Goal: Information Seeking & Learning: Learn about a topic

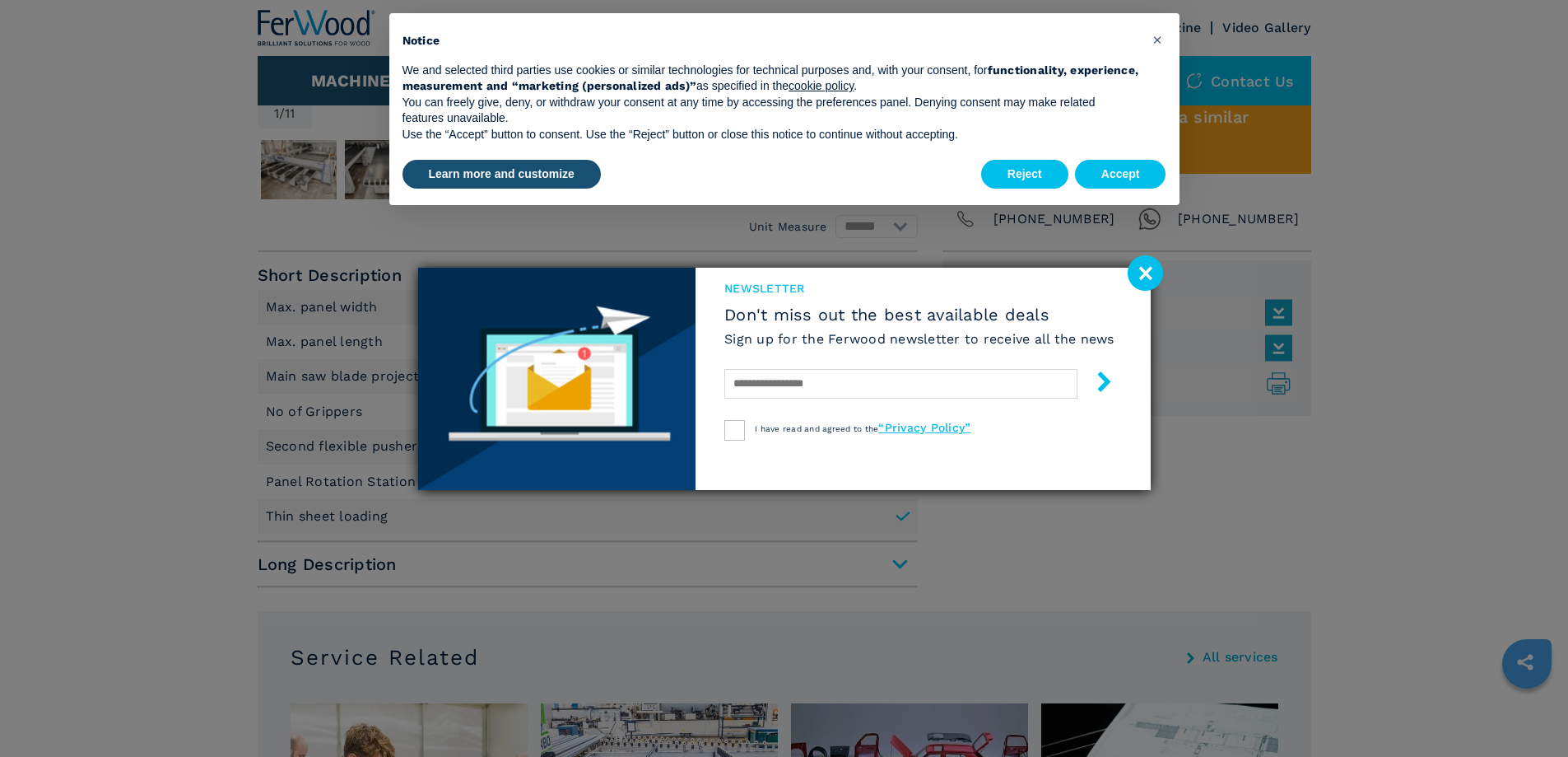
scroll to position [741, 0]
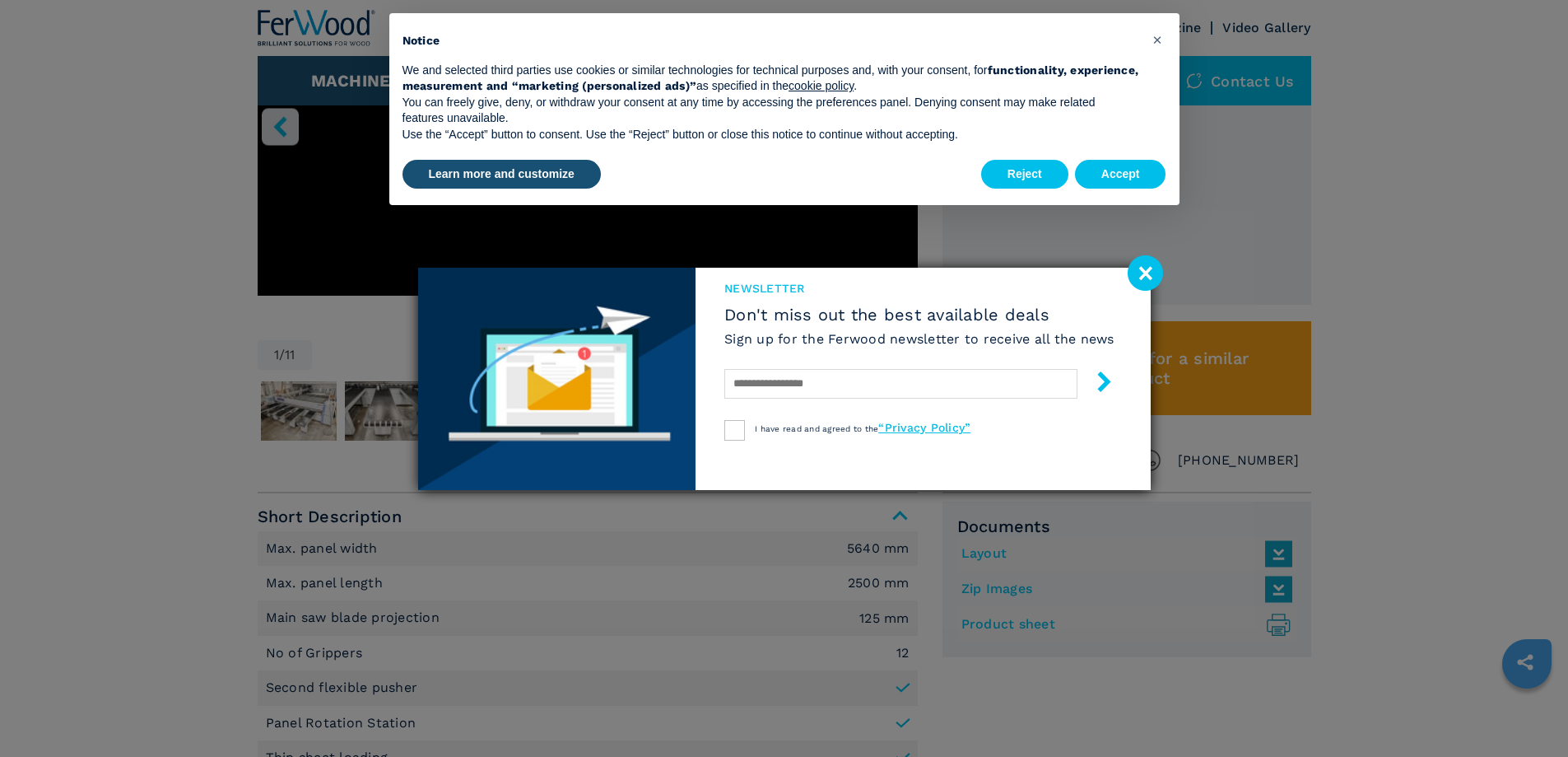
click at [1152, 273] on image at bounding box center [1145, 272] width 35 height 35
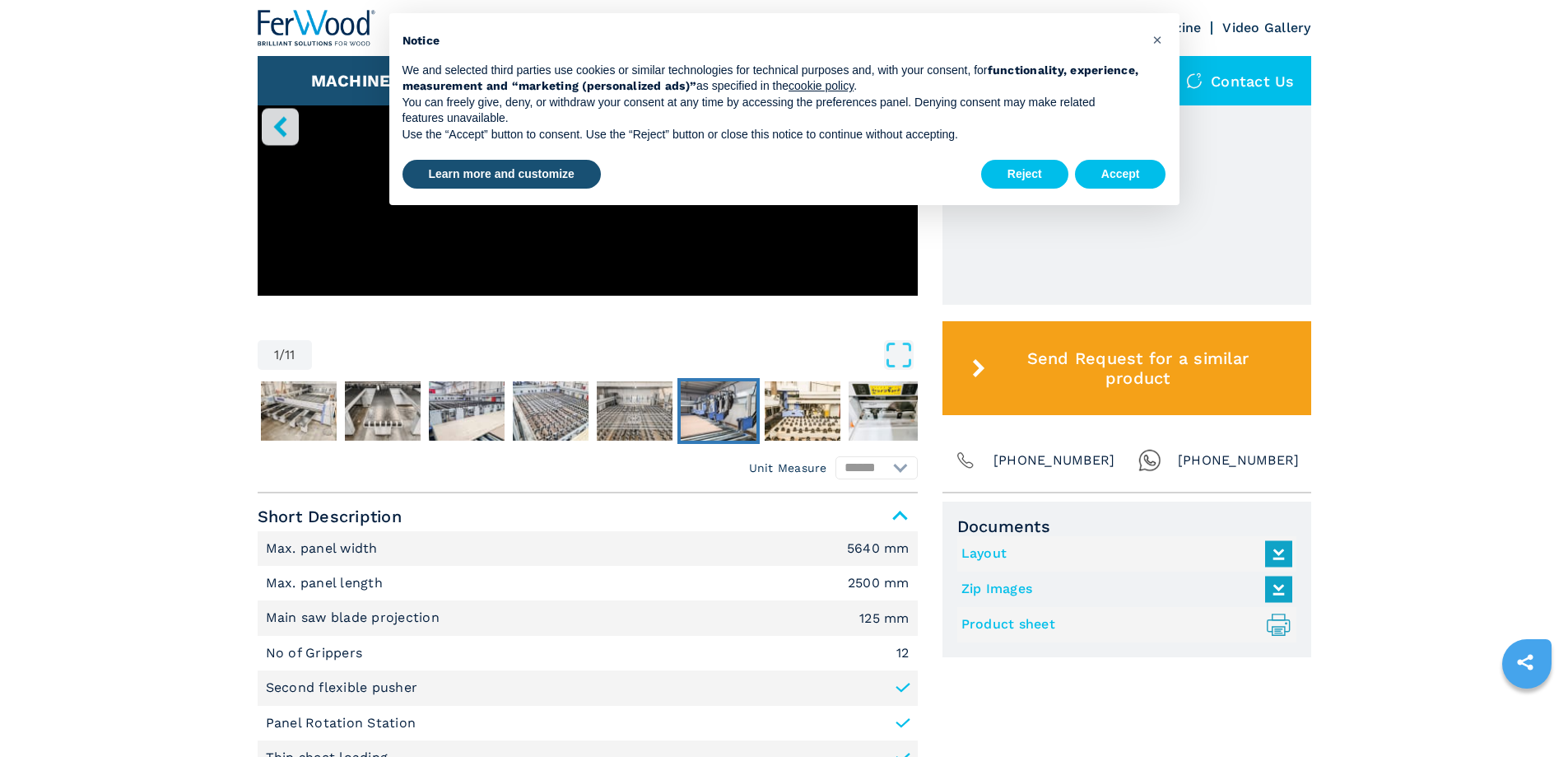
click at [726, 413] on img "Go to Slide 7" at bounding box center [719, 411] width 76 height 59
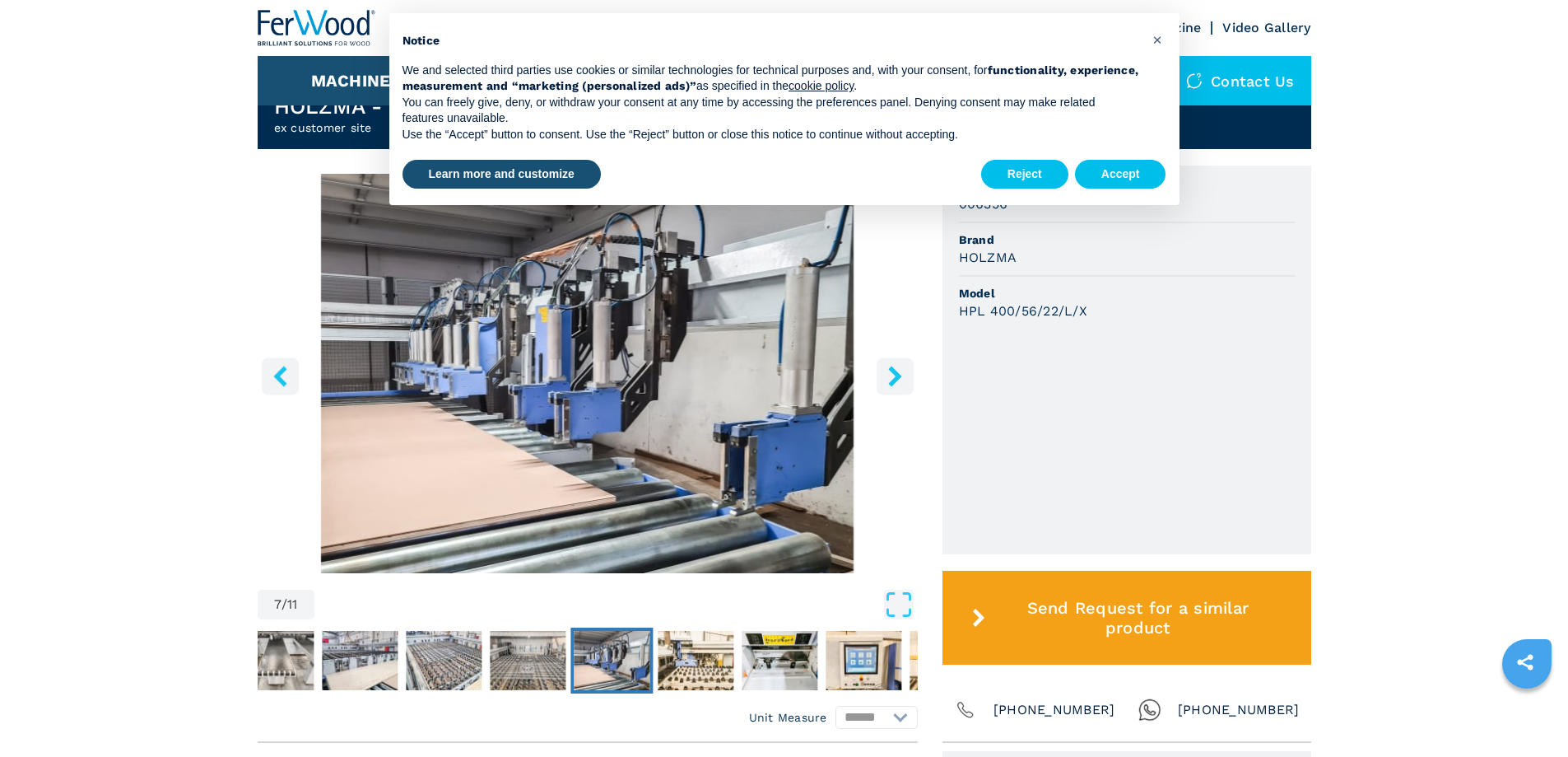
scroll to position [494, 0]
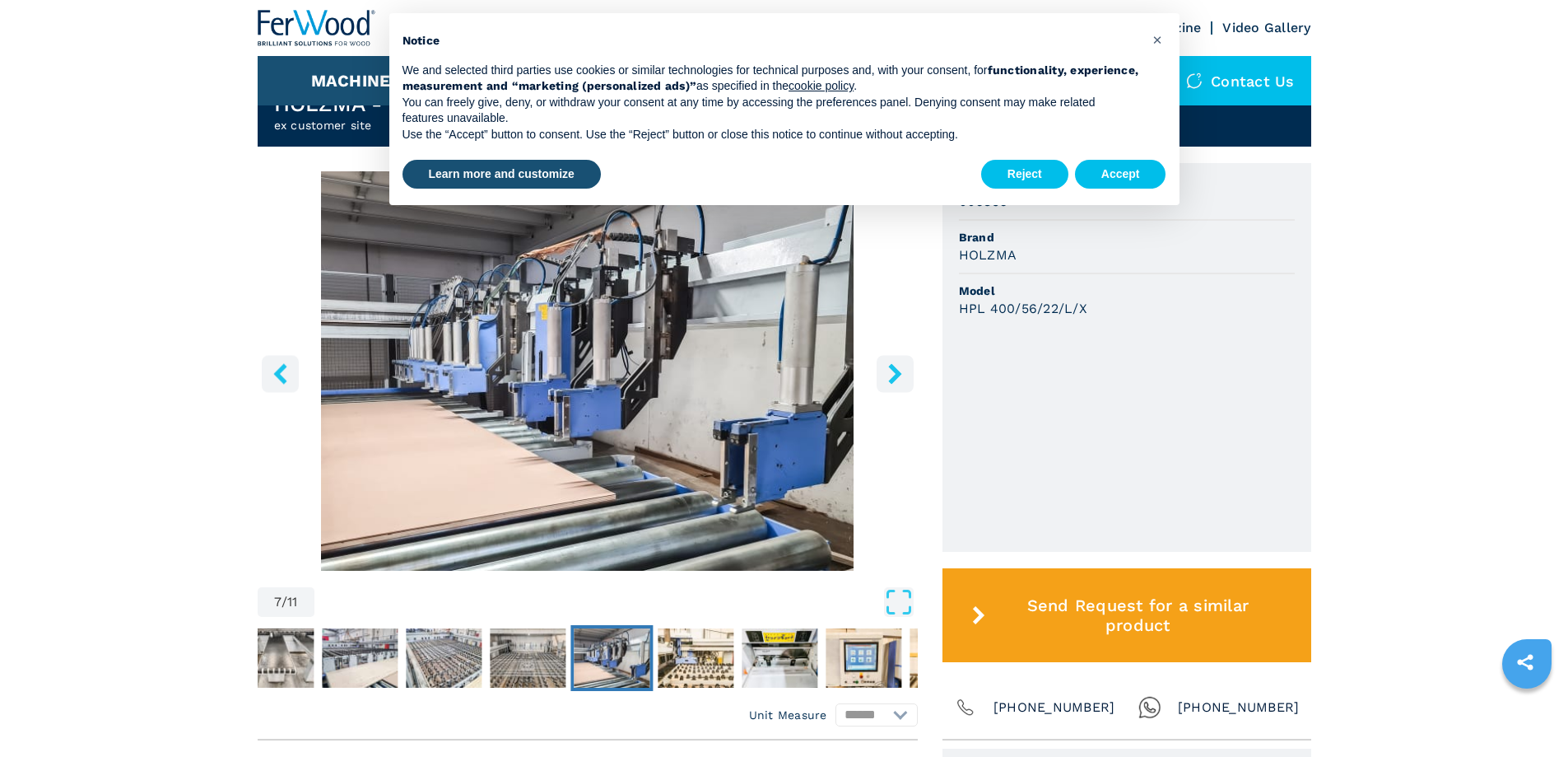
click at [888, 375] on icon "right-button" at bounding box center [896, 374] width 21 height 21
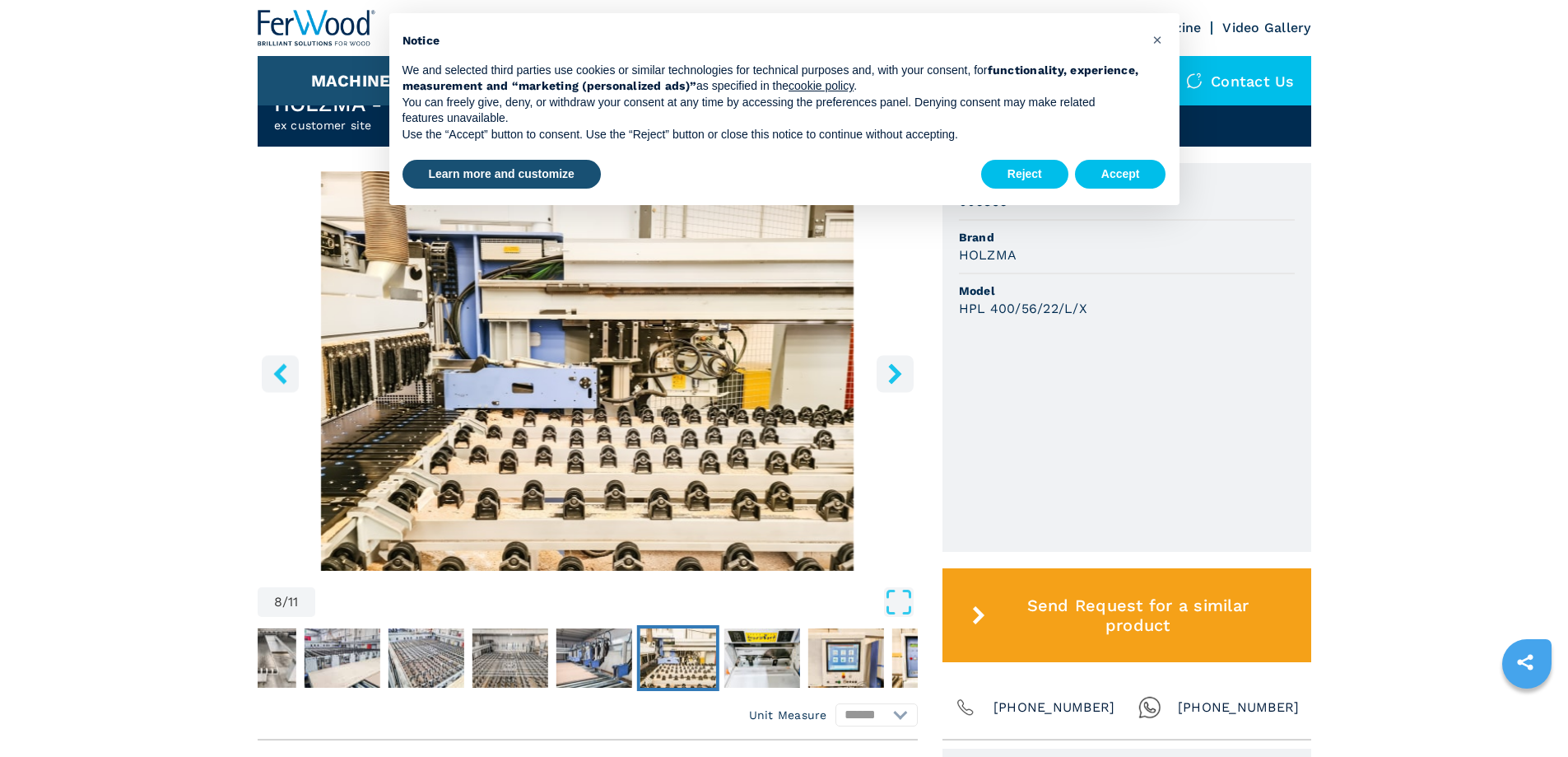
click at [892, 374] on icon "right-button" at bounding box center [896, 374] width 21 height 21
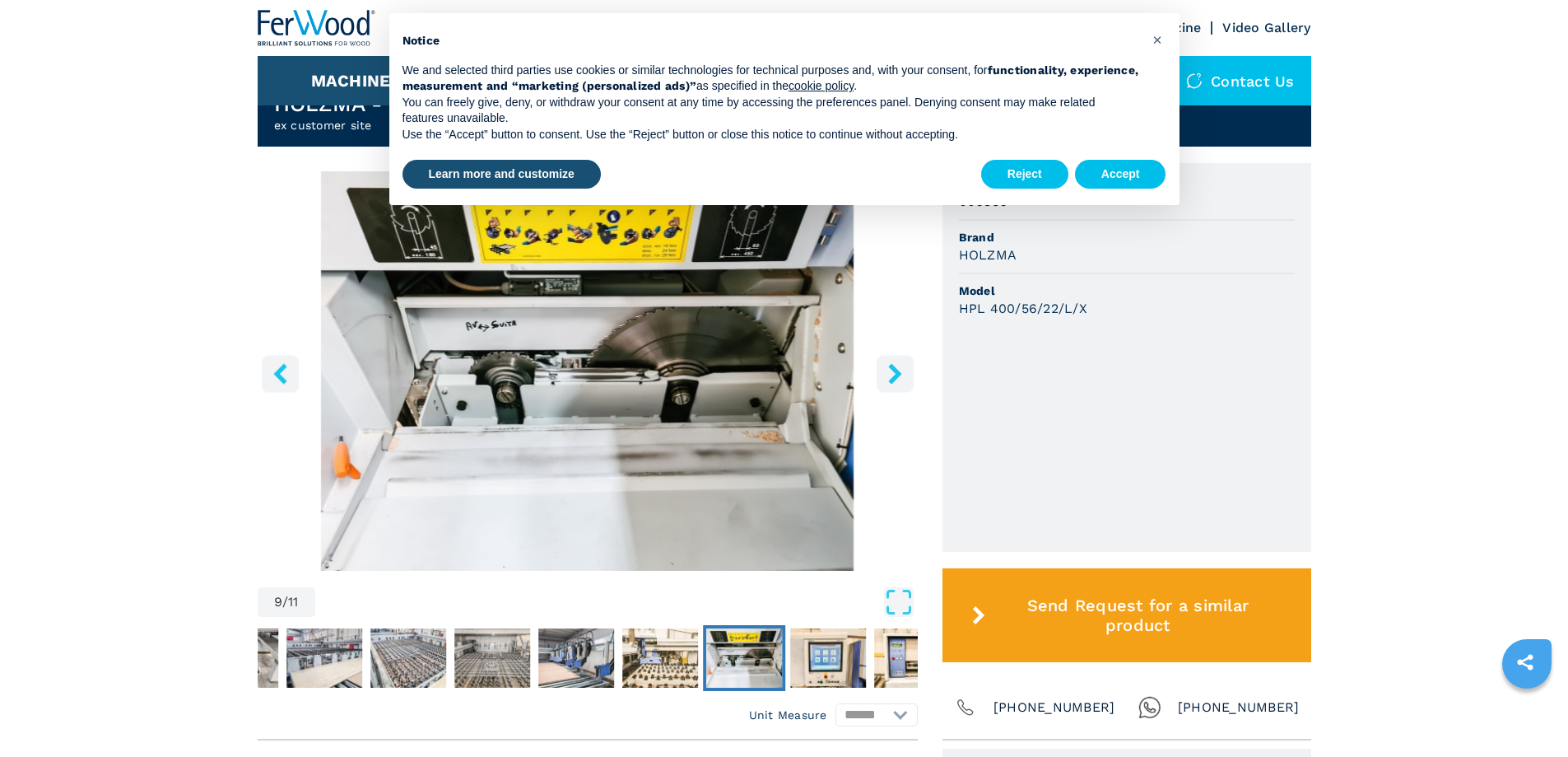
click at [895, 372] on icon "right-button" at bounding box center [896, 374] width 21 height 21
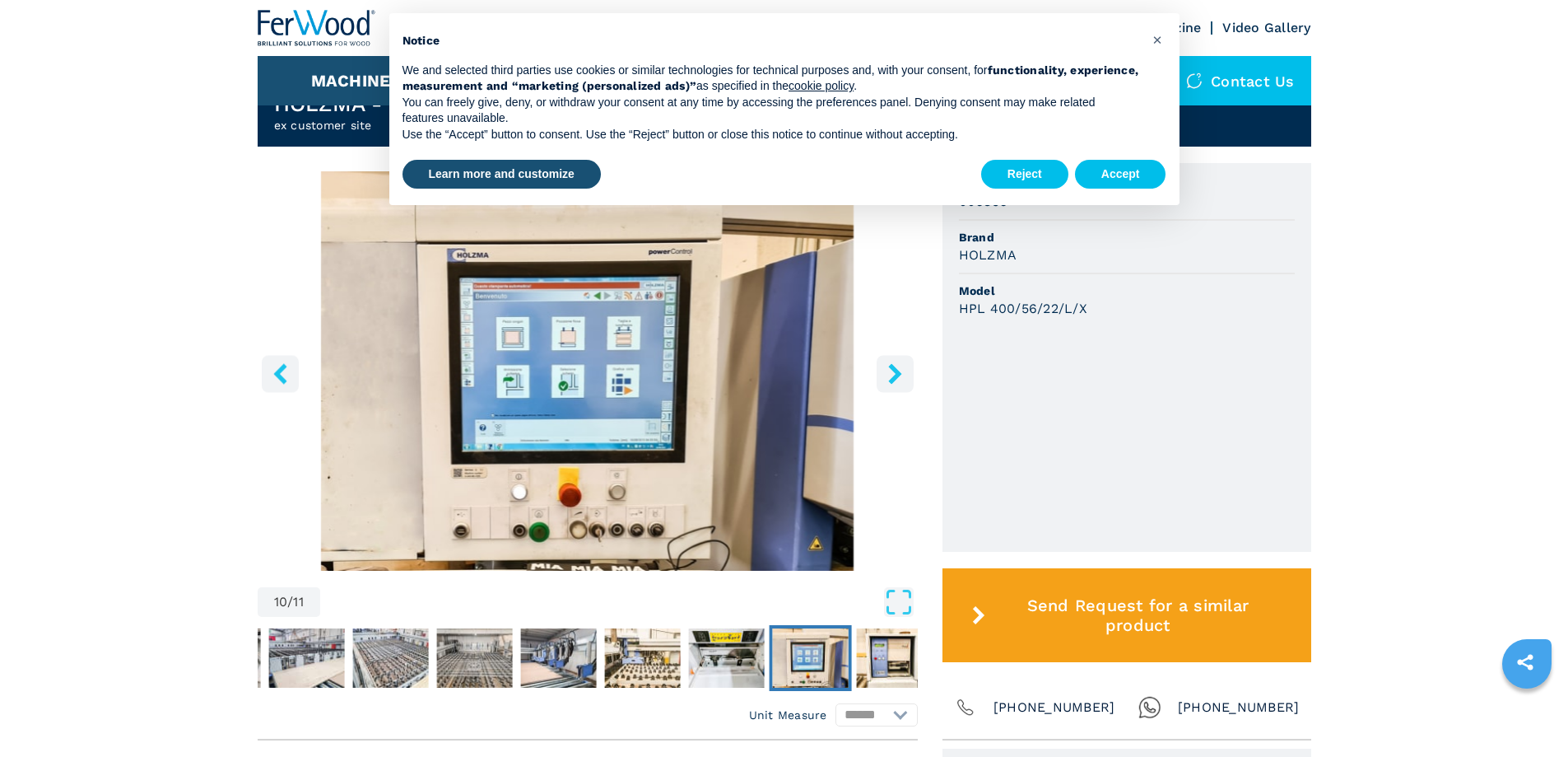
click at [896, 372] on icon "right-button" at bounding box center [895, 374] width 13 height 21
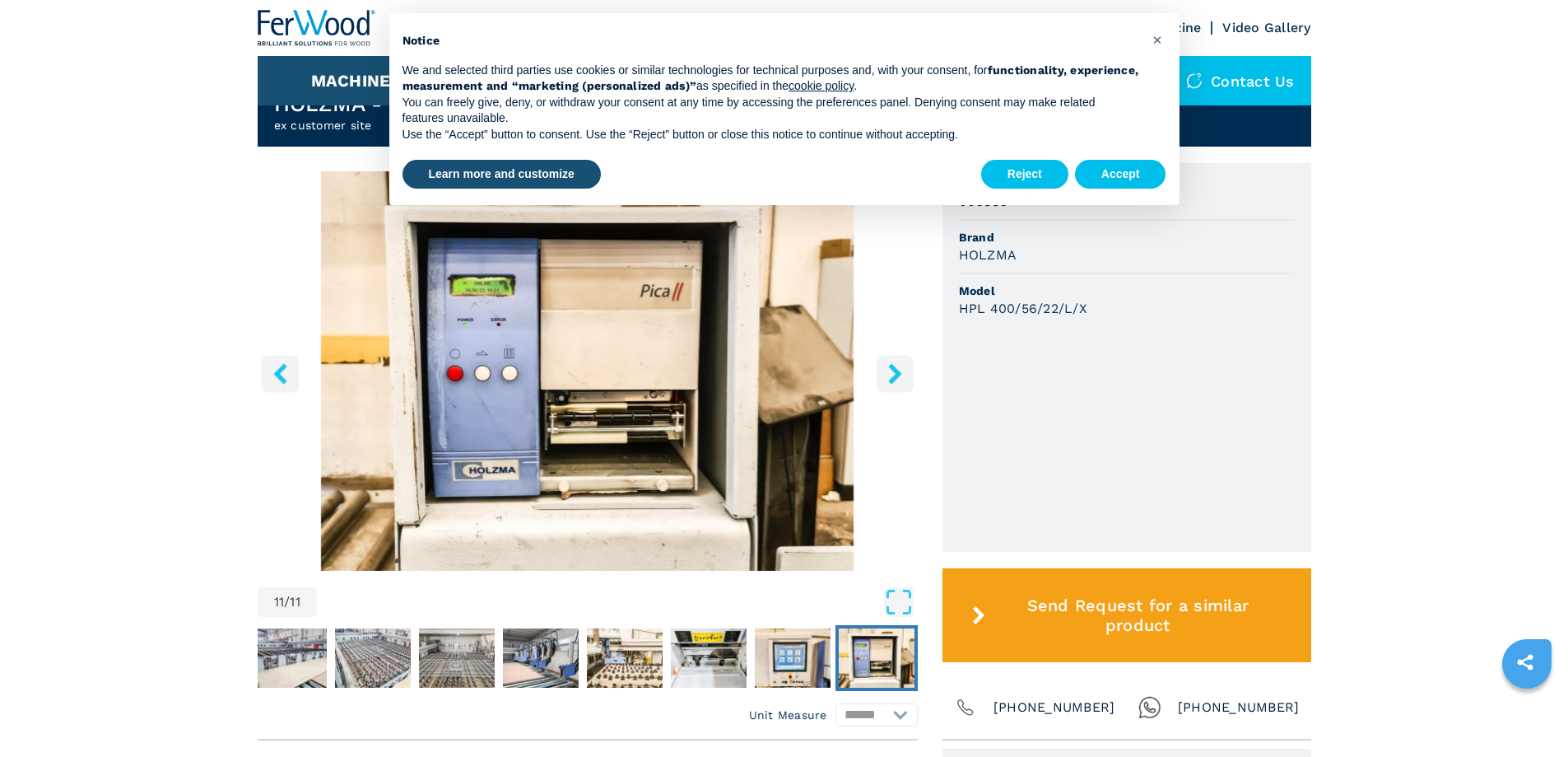
click at [897, 372] on icon "right-button" at bounding box center [895, 374] width 13 height 21
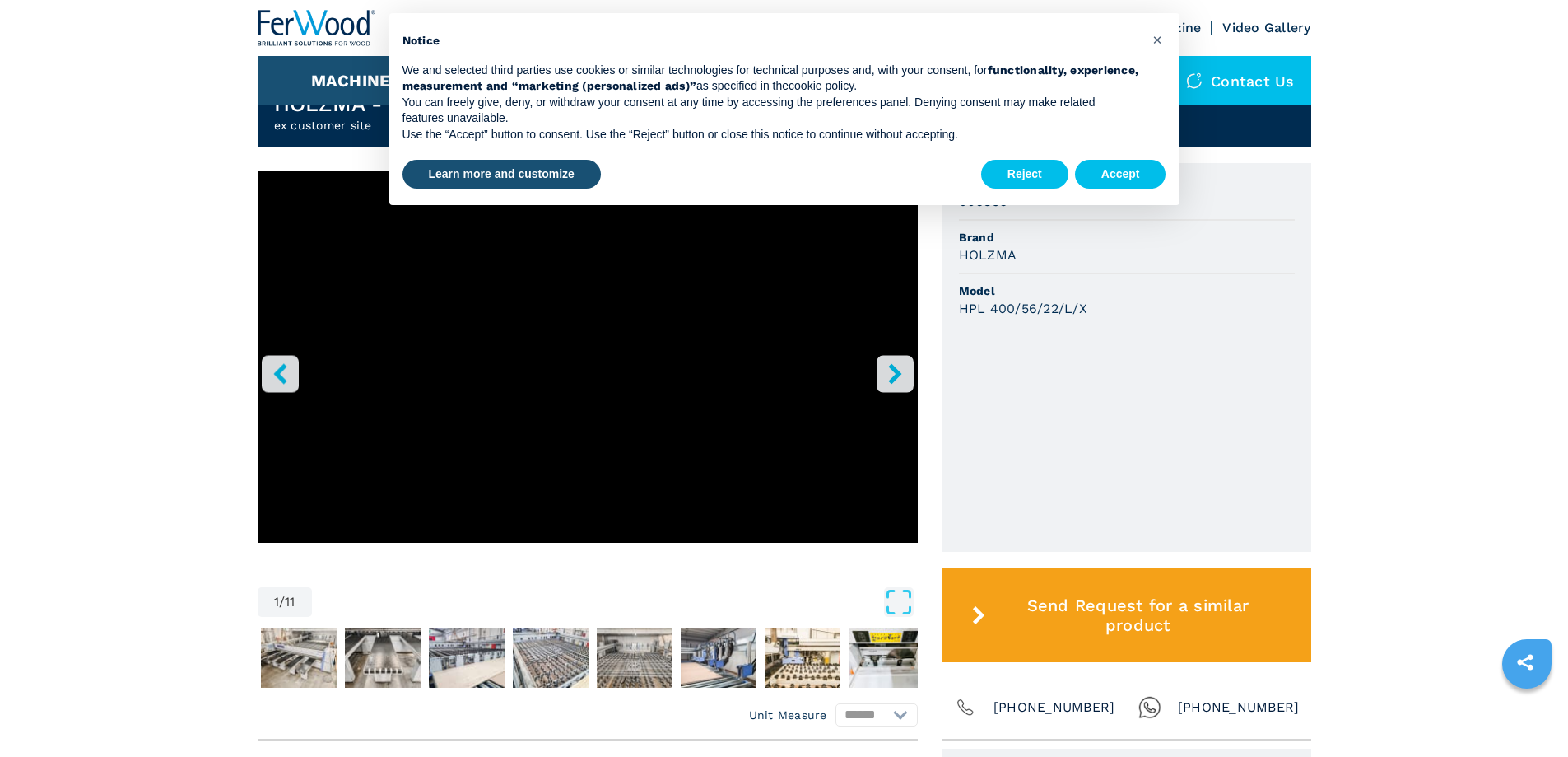
click at [897, 372] on icon "right-button" at bounding box center [895, 374] width 13 height 21
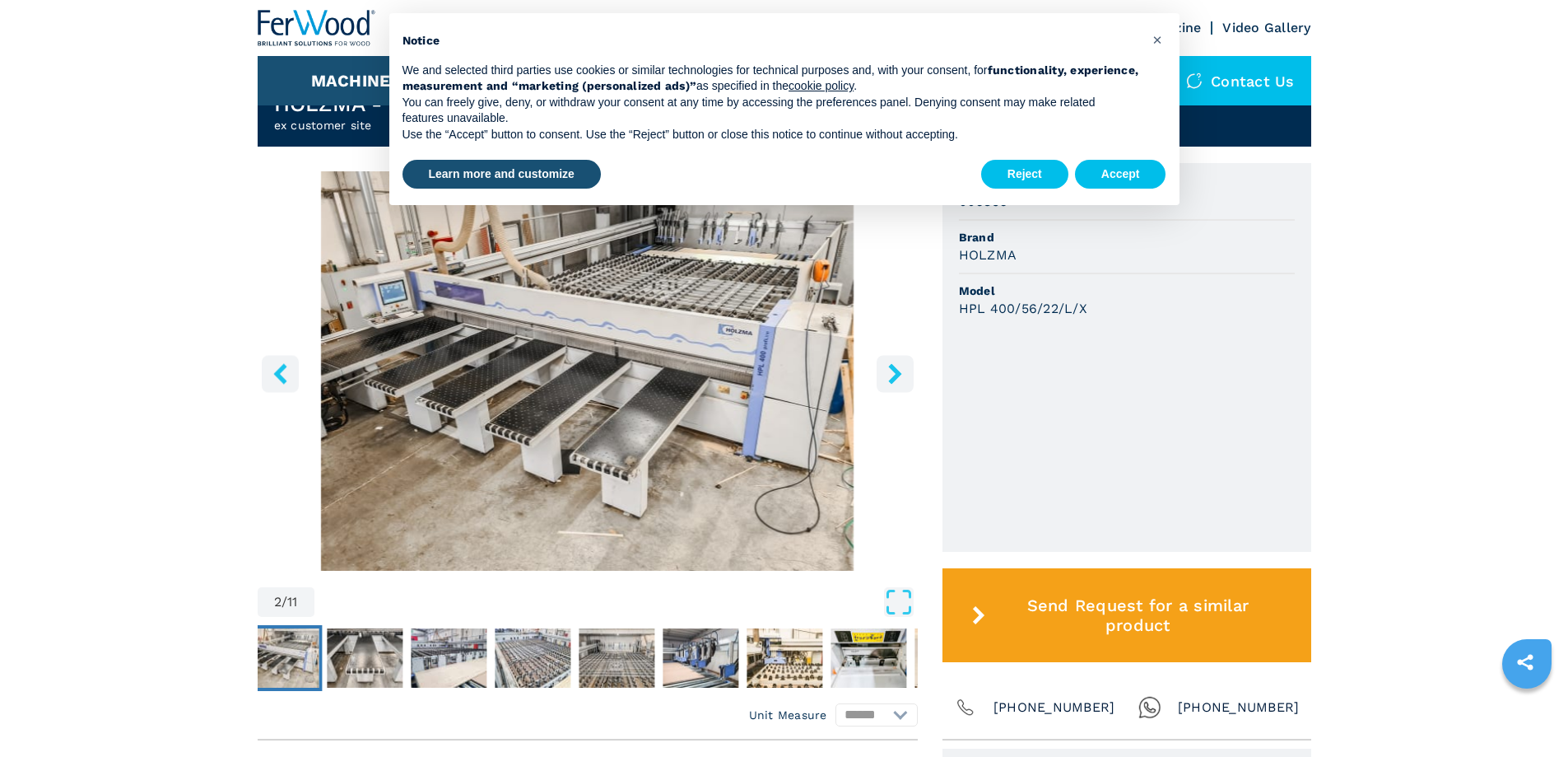
click at [897, 372] on icon "right-button" at bounding box center [895, 374] width 13 height 21
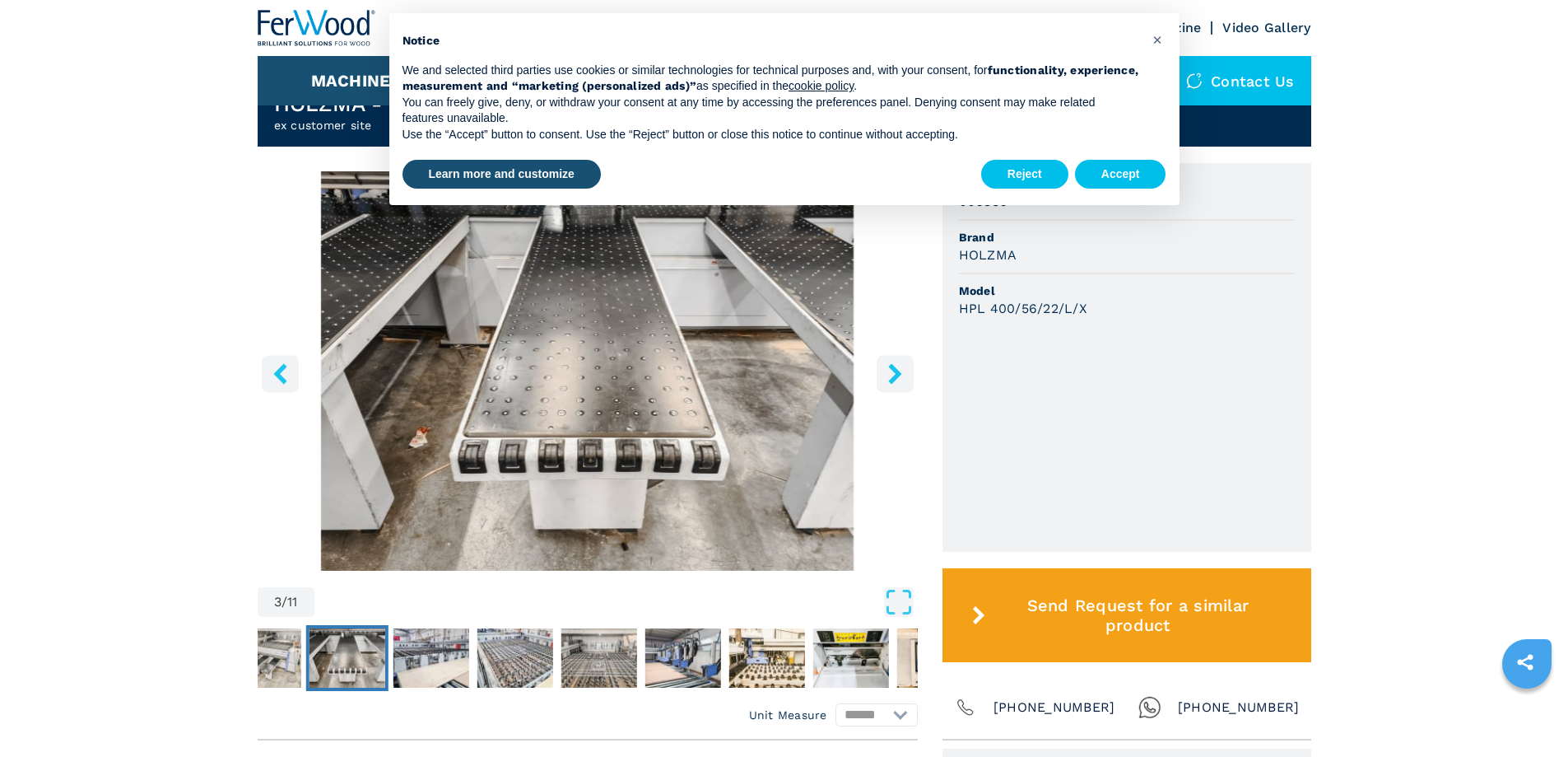
click at [897, 372] on icon "right-button" at bounding box center [895, 374] width 13 height 21
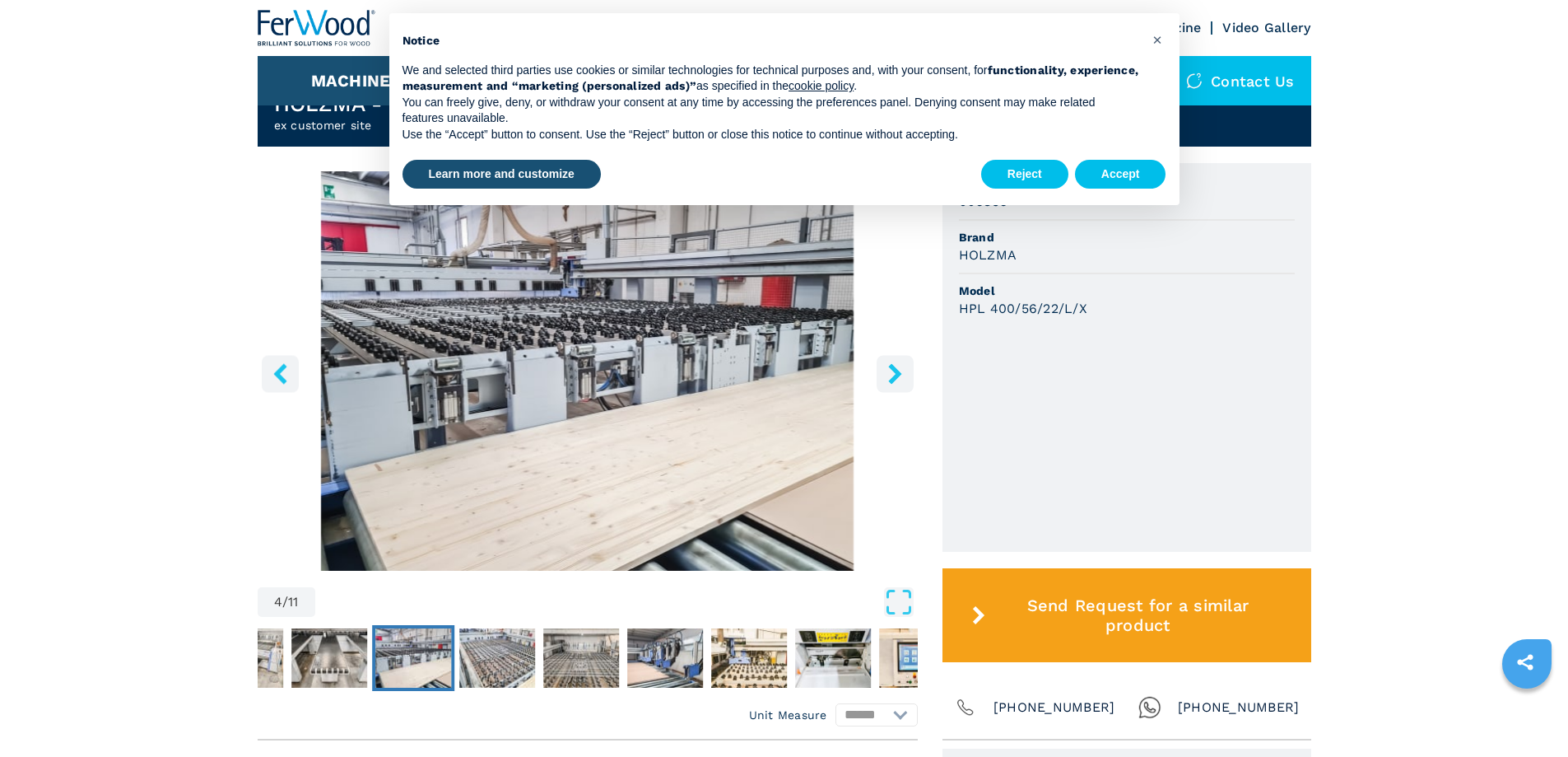
click at [897, 372] on icon "right-button" at bounding box center [895, 374] width 13 height 21
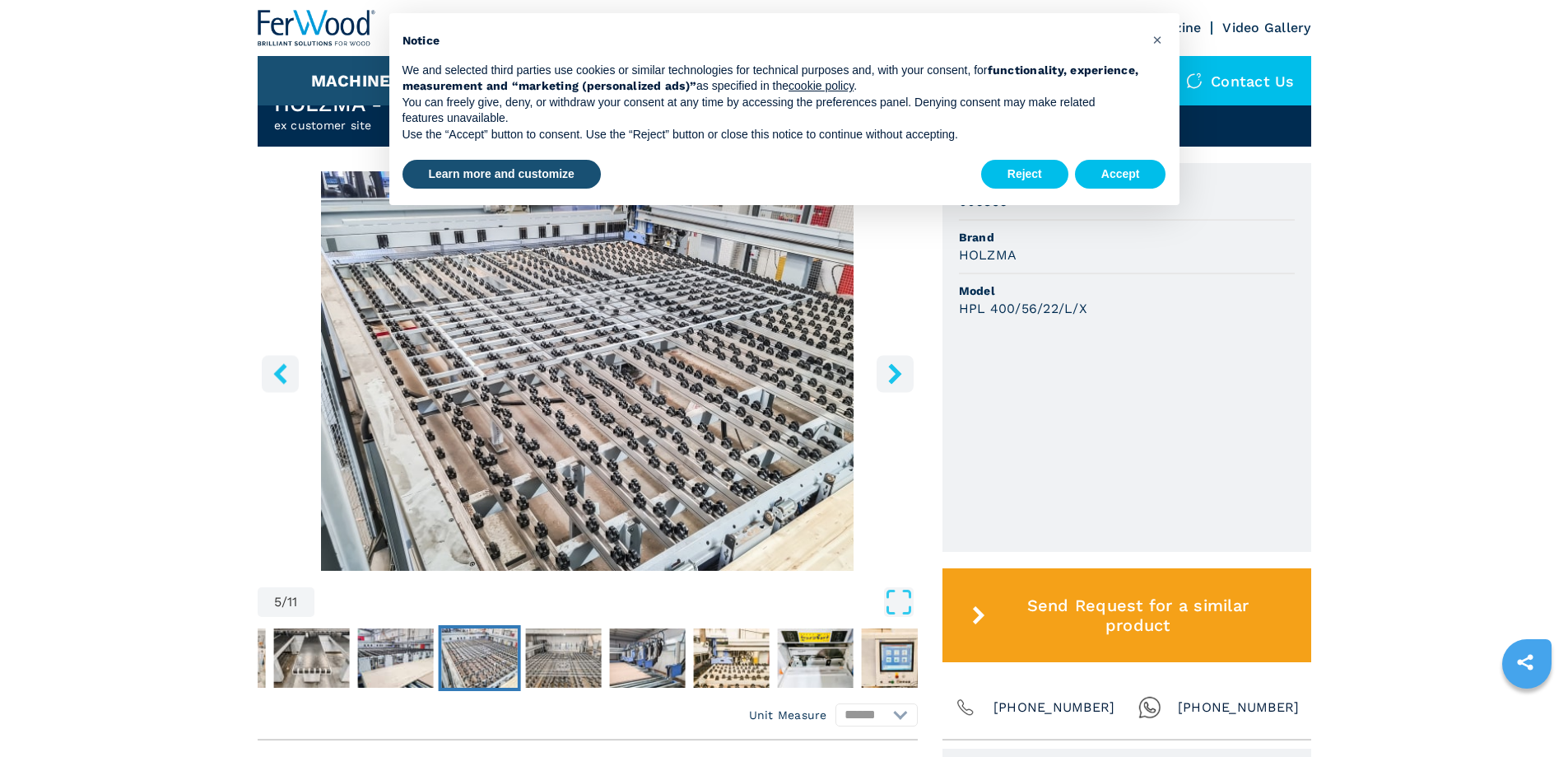
click at [897, 372] on icon "right-button" at bounding box center [895, 374] width 13 height 21
